Goal: Understand process/instructions

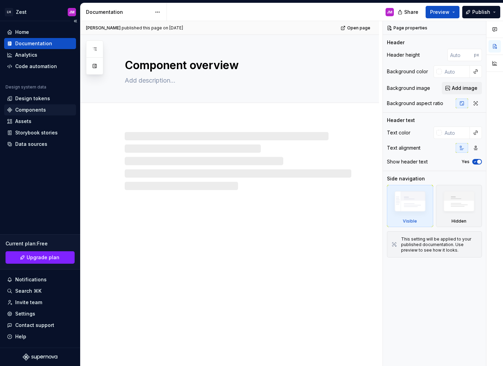
type textarea "*"
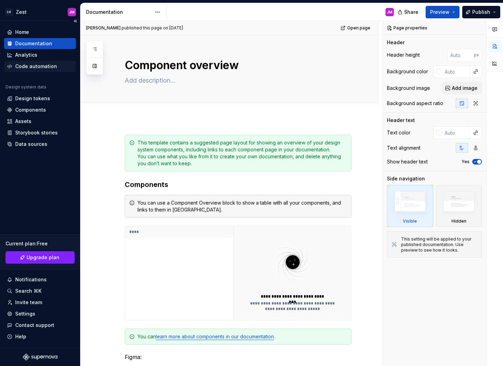
click at [23, 66] on div "Code automation" at bounding box center [36, 66] width 42 height 7
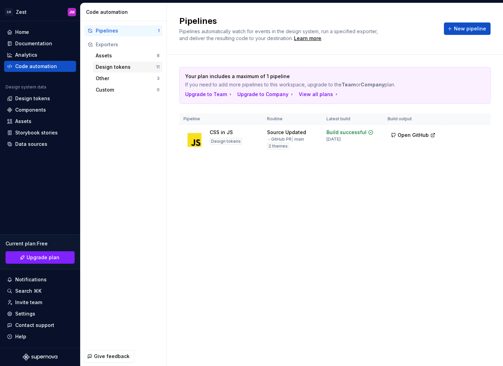
click at [133, 66] on div "Design tokens" at bounding box center [126, 67] width 60 height 7
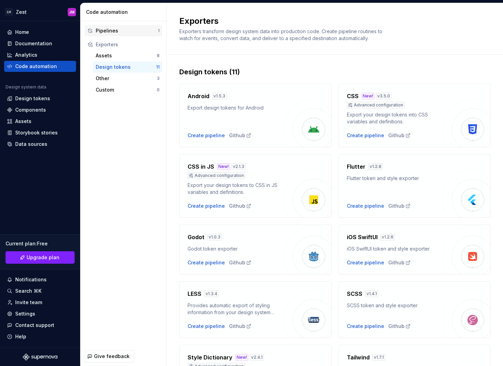
click at [129, 29] on div "Pipelines" at bounding box center [127, 30] width 62 height 7
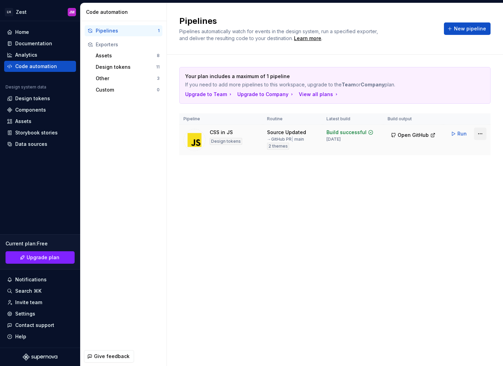
click at [479, 131] on html "LH Zest JM Home Documentation Analytics Code automation Design system data Desi…" at bounding box center [251, 183] width 503 height 366
click at [364, 189] on html "LH Zest JM Home Documentation Analytics Code automation Design system data Desi…" at bounding box center [251, 183] width 503 height 366
